Goal: Information Seeking & Learning: Learn about a topic

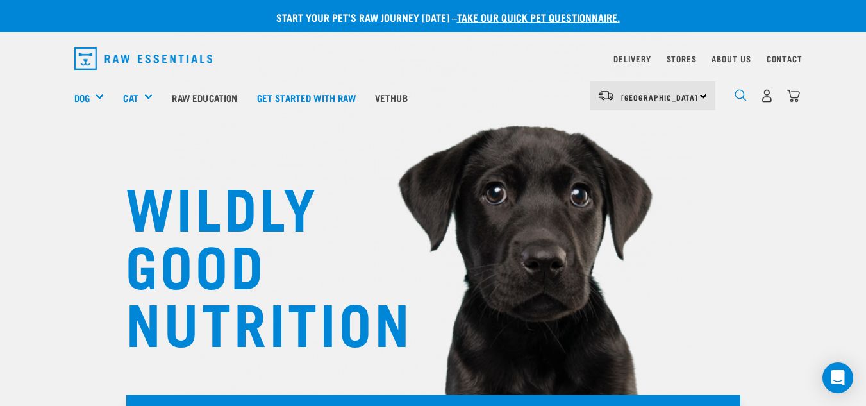
click at [739, 93] on img "dropdown navigation" at bounding box center [741, 95] width 12 height 12
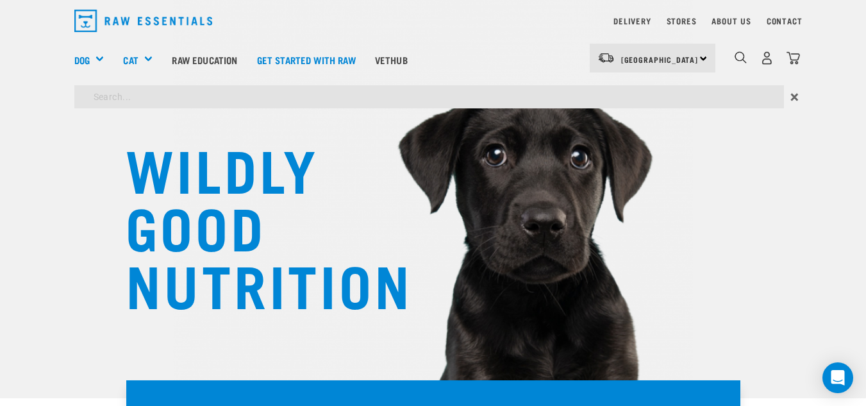
scroll to position [33, 0]
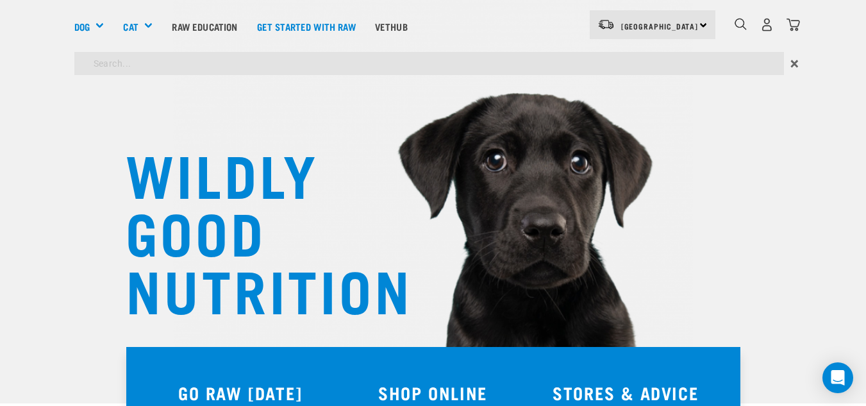
type input "green lipped mussels"
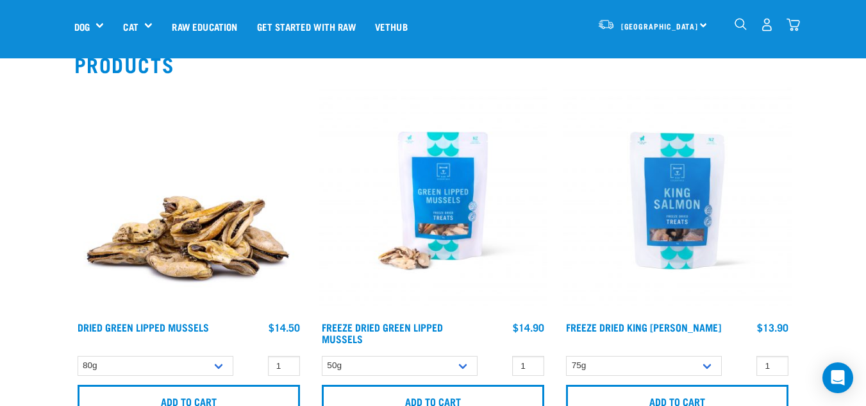
scroll to position [105, 0]
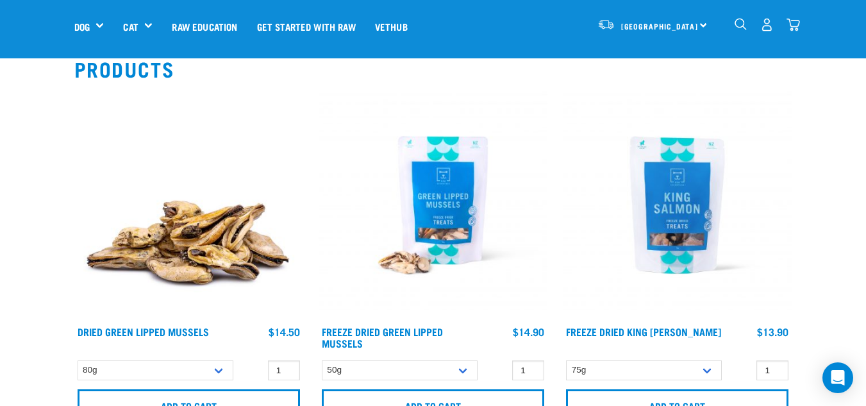
click at [457, 192] on img at bounding box center [433, 204] width 229 height 229
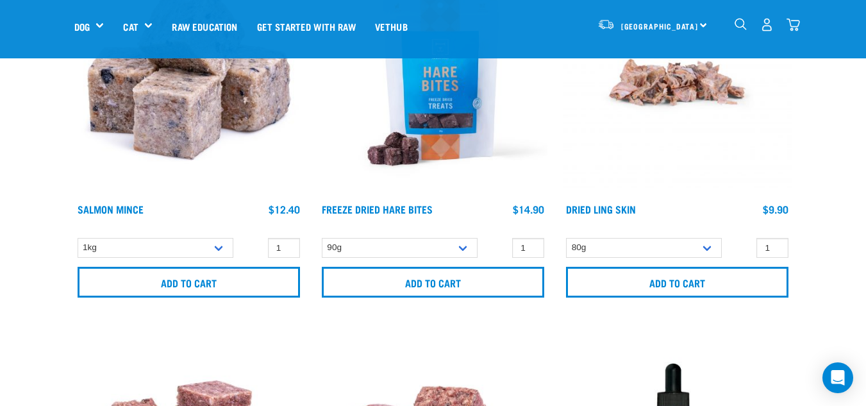
scroll to position [225, 0]
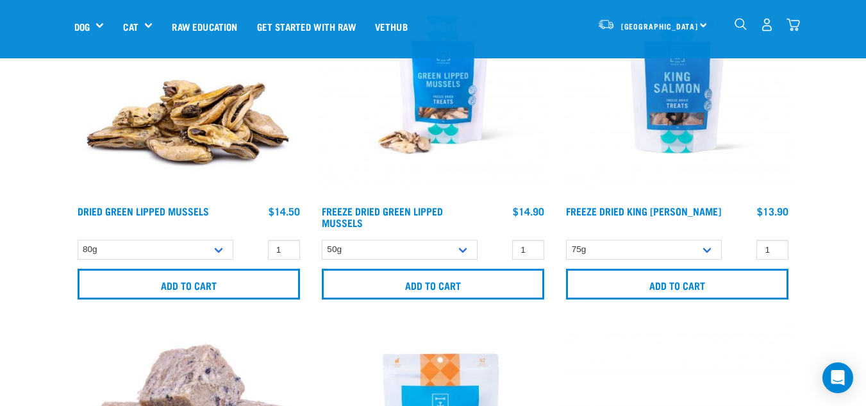
click at [183, 109] on img at bounding box center [188, 84] width 229 height 229
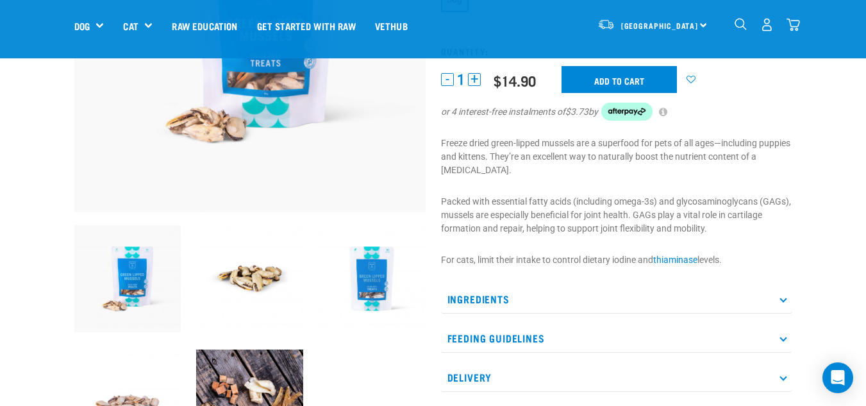
scroll to position [230, 0]
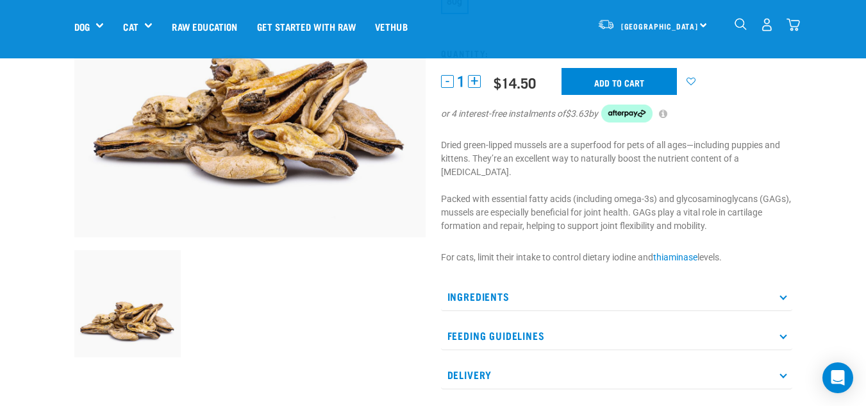
scroll to position [203, 0]
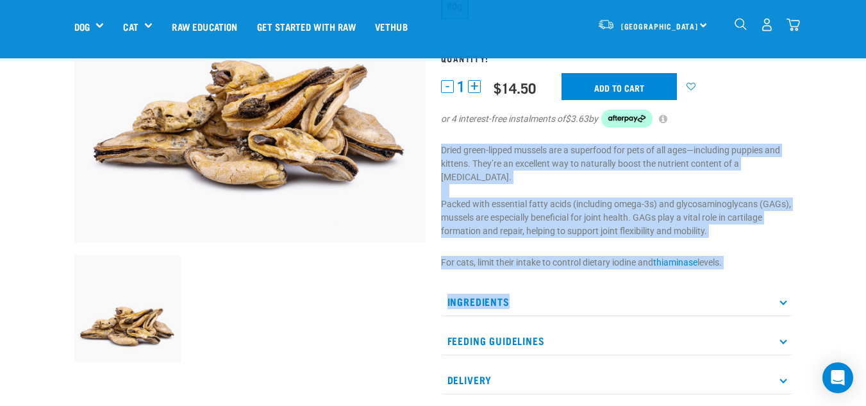
drag, startPoint x: 435, startPoint y: 149, endPoint x: 739, endPoint y: 257, distance: 322.9
click at [739, 257] on div "Dried Green Lipped Mussels ☆ ☆ ☆ ☆ ☆ See Reviews" at bounding box center [617, 163] width 367 height 578
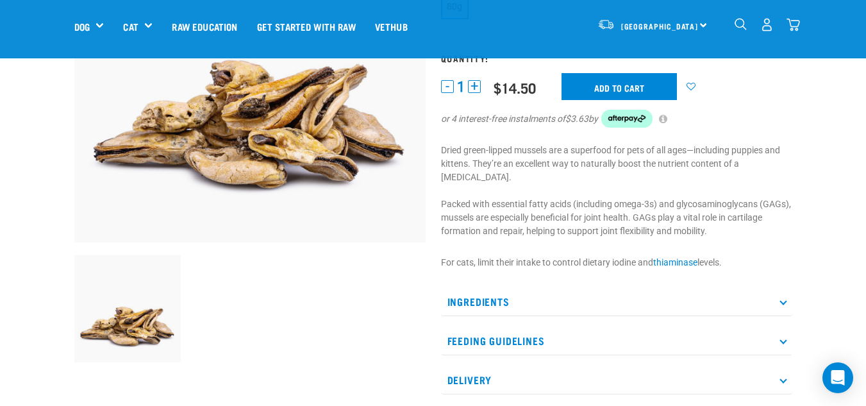
drag, startPoint x: 703, startPoint y: 208, endPoint x: 448, endPoint y: 173, distance: 257.0
click at [448, 173] on div "Dried Green Lipped Mussels ☆ ☆ ☆ ☆ ☆ See Reviews" at bounding box center [617, 163] width 367 height 578
click at [448, 173] on p "Dried green-lipped mussels are a superfood for pets of all ages—including puppi…" at bounding box center [616, 191] width 351 height 94
drag, startPoint x: 443, startPoint y: 149, endPoint x: 727, endPoint y: 212, distance: 291.0
click at [727, 212] on p "Dried green-lipped mussels are a superfood for pets of all ages—including puppi…" at bounding box center [616, 191] width 351 height 94
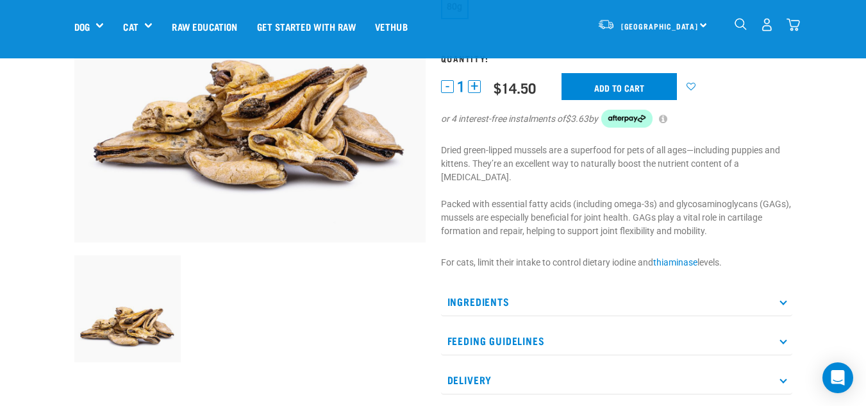
copy p "Dried green-lipped mussels are a superfood for pets of all ages—including puppi…"
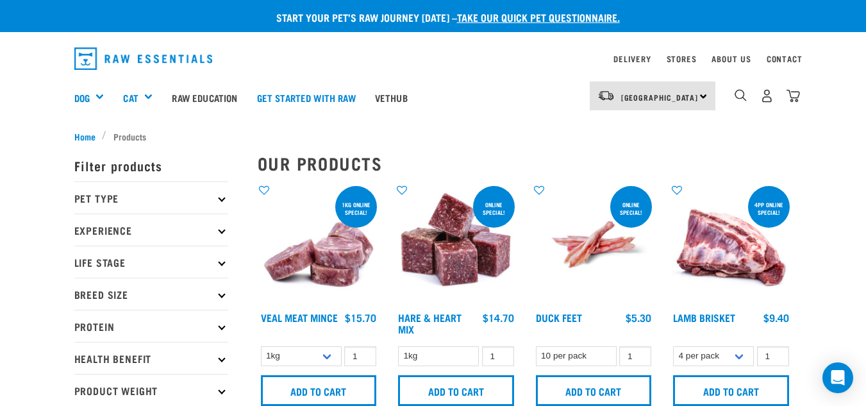
click at [181, 325] on p "Protein" at bounding box center [151, 326] width 154 height 32
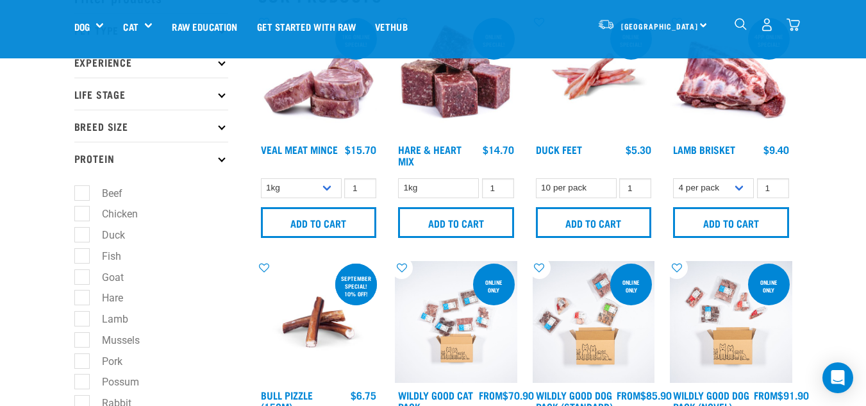
scroll to position [103, 0]
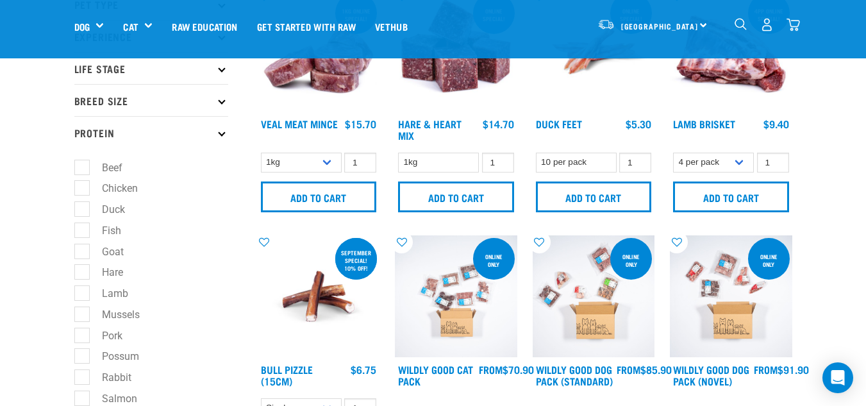
click at [128, 312] on label "Mussels" at bounding box center [112, 315] width 63 height 16
click at [83, 312] on input "Mussels" at bounding box center [78, 312] width 8 height 8
checkbox input "true"
